Goal: Task Accomplishment & Management: Manage account settings

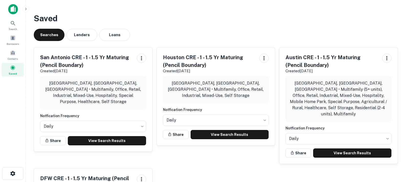
scroll to position [37, 0]
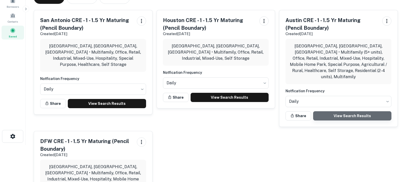
click at [335, 111] on link "View Search Results" at bounding box center [352, 115] width 78 height 9
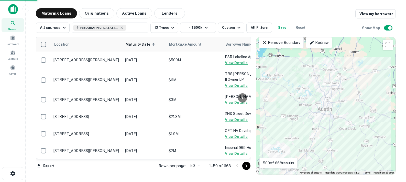
click at [196, 165] on body "Search Borrowers Contacts Saved Maturing Loans Originations Active Loans Lender…" at bounding box center [203, 91] width 406 height 182
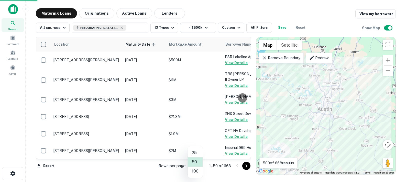
click at [196, 170] on li "100" at bounding box center [195, 170] width 15 height 9
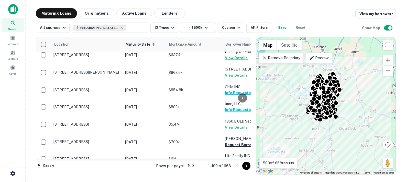
scroll to position [800, 0]
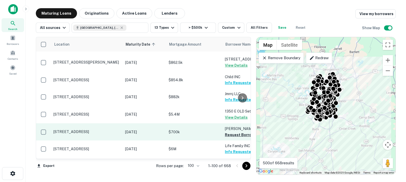
click at [228, 123] on td "[PERSON_NAME] Request Borrower Info" at bounding box center [250, 131] width 56 height 17
click at [228, 131] on button "Request Borrower Info" at bounding box center [245, 134] width 41 height 6
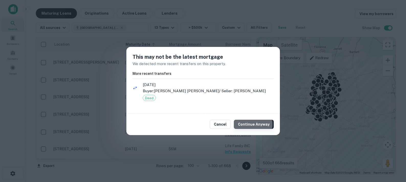
click at [253, 124] on button "Continue Anyway" at bounding box center [254, 123] width 40 height 9
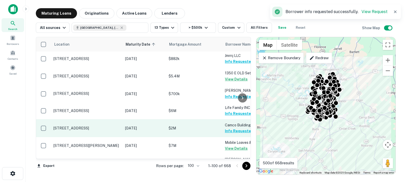
scroll to position [880, 0]
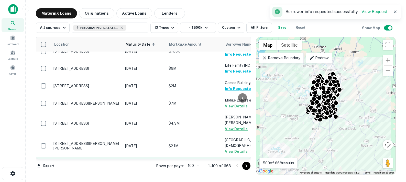
click at [230, 165] on button "Request Borrower Info" at bounding box center [245, 168] width 41 height 6
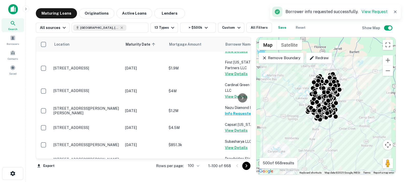
scroll to position [1020, 0]
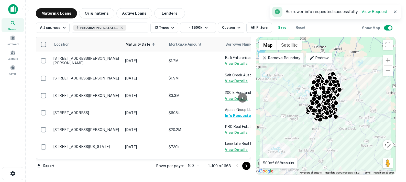
scroll to position [1285, 0]
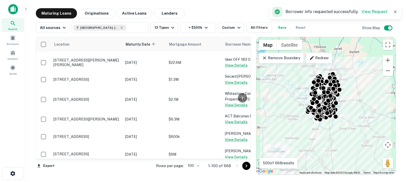
scroll to position [1617, 0]
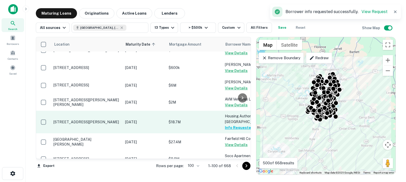
scroll to position [1681, 0]
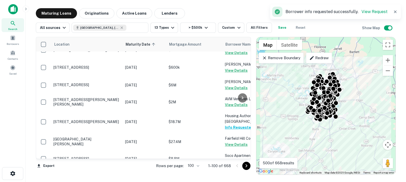
click at [245, 165] on icon "Go to next page" at bounding box center [246, 165] width 6 height 6
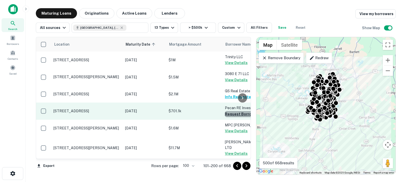
click at [231, 114] on button "Request Borrower Info" at bounding box center [245, 114] width 41 height 6
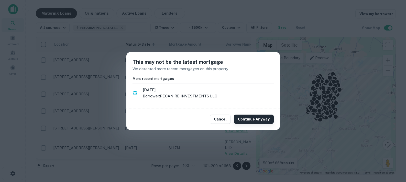
click at [246, 120] on button "Continue Anyway" at bounding box center [254, 118] width 40 height 9
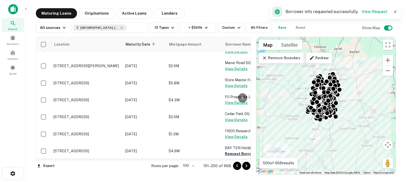
scroll to position [364, 0]
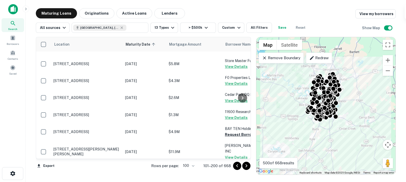
click at [233, 131] on button "Request Borrower Info" at bounding box center [245, 134] width 41 height 6
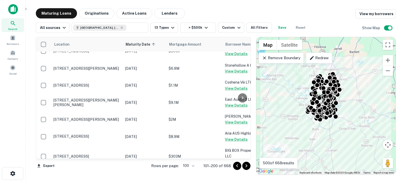
scroll to position [1235, 0]
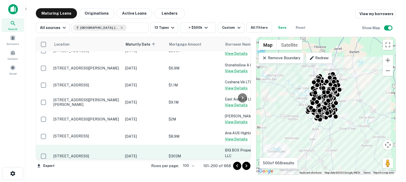
click at [229, 158] on button "Request Borrower Info" at bounding box center [245, 161] width 41 height 6
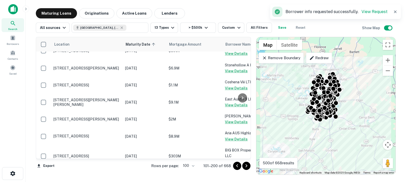
click at [231, 181] on button "Request Borrower Info" at bounding box center [245, 184] width 41 height 6
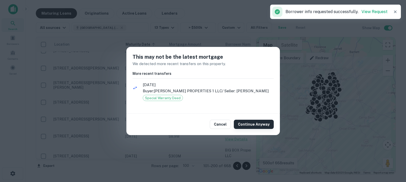
click at [246, 128] on button "Continue Anyway" at bounding box center [254, 123] width 40 height 9
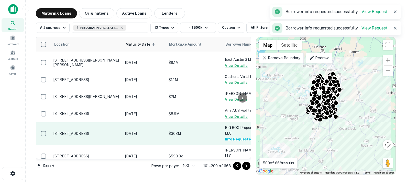
scroll to position [1267, 0]
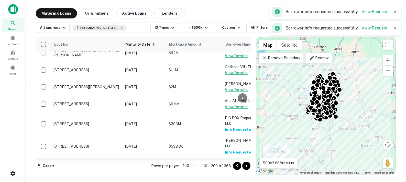
click at [227, 166] on button "Request Borrower Info" at bounding box center [245, 169] width 41 height 6
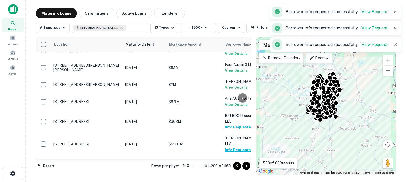
scroll to position [1309, 0]
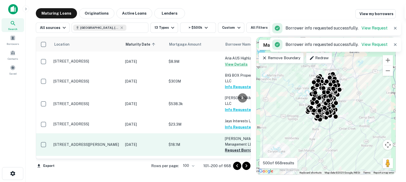
click at [229, 147] on button "Request Borrower Info" at bounding box center [245, 150] width 41 height 6
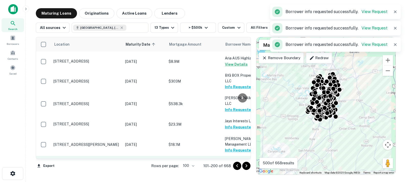
click at [232, 169] on button "Request Borrower Info" at bounding box center [245, 172] width 41 height 6
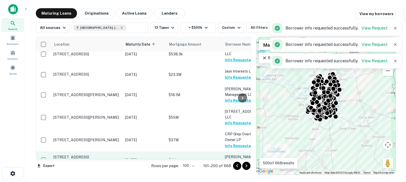
click at [228, 159] on button "Request Borrower Info" at bounding box center [245, 162] width 41 height 6
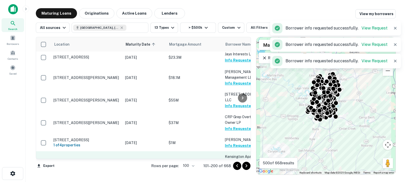
click at [230, 165] on button "Request Borrower Info" at bounding box center [245, 168] width 41 height 6
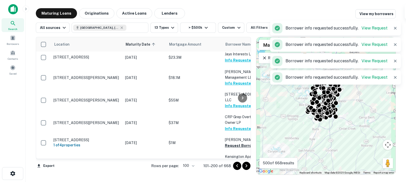
scroll to position [1443, 0]
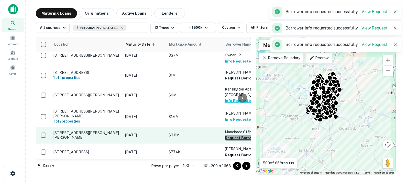
click at [230, 134] on button "Request Borrower Info" at bounding box center [245, 137] width 41 height 6
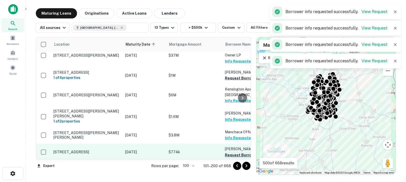
click at [230, 152] on button "Request Borrower Info" at bounding box center [245, 155] width 41 height 6
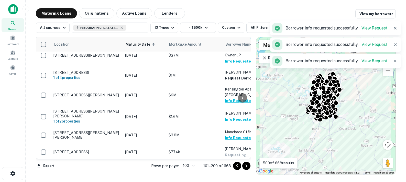
click at [229, 174] on button "Request Borrower Info" at bounding box center [245, 177] width 41 height 6
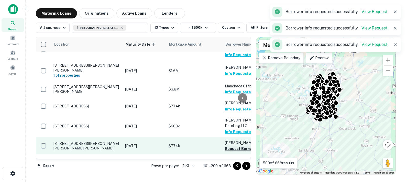
scroll to position [1491, 0]
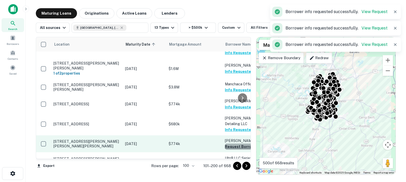
click at [230, 143] on button "Request Borrower Info" at bounding box center [245, 146] width 41 height 6
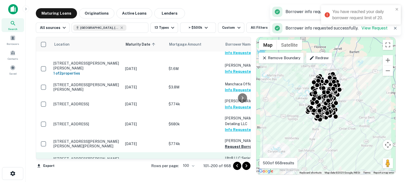
click at [230, 161] on button "Request Borrower Info" at bounding box center [245, 164] width 41 height 6
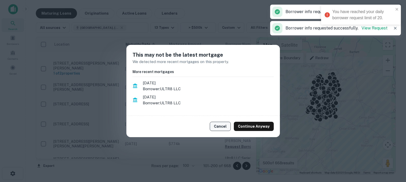
click at [222, 126] on button "Cancel" at bounding box center [220, 125] width 21 height 9
